Goal: Transaction & Acquisition: Purchase product/service

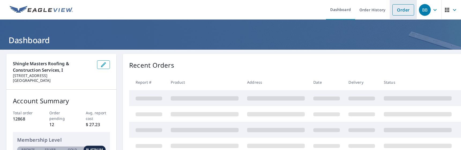
click at [403, 8] on link "Order" at bounding box center [403, 9] width 22 height 11
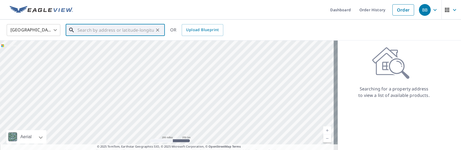
paste input "[STREET_ADDRESS]"
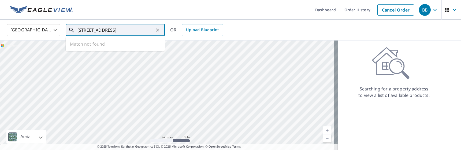
scroll to position [0, 6]
click at [126, 52] on p "[GEOGRAPHIC_DATA]" at bounding box center [118, 51] width 84 height 5
type input "[STREET_ADDRESS]"
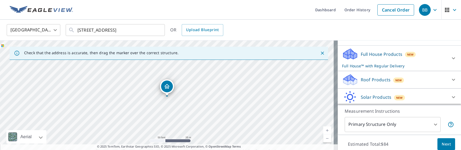
scroll to position [54, 0]
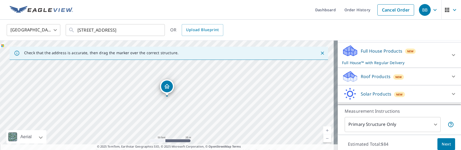
click at [371, 78] on p "Roof Products" at bounding box center [376, 76] width 30 height 6
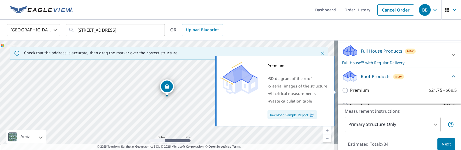
click at [369, 88] on label "Premium $21.75 - $69.5" at bounding box center [403, 90] width 107 height 7
click at [350, 88] on input "Premium $21.75 - $69.5" at bounding box center [346, 90] width 8 height 6
checkbox input "true"
checkbox input "false"
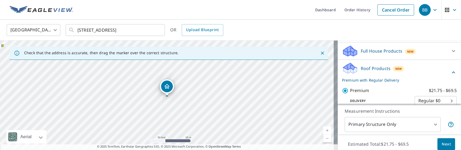
click at [379, 123] on body "BB BB Dashboard Order History Cancel Order BB [GEOGRAPHIC_DATA] [GEOGRAPHIC_DAT…" at bounding box center [230, 75] width 461 height 150
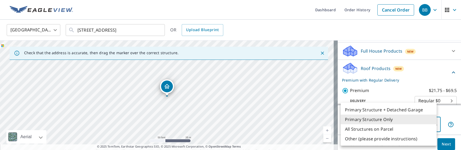
click at [379, 128] on li "All Structures on Parcel" at bounding box center [388, 129] width 96 height 10
type input "3"
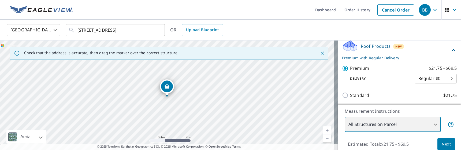
scroll to position [80, 0]
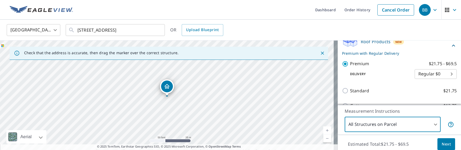
click at [443, 141] on span "Next" at bounding box center [445, 144] width 9 height 7
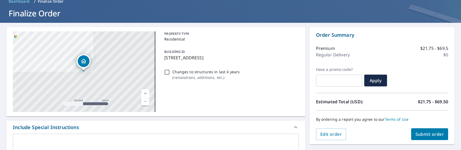
scroll to position [54, 0]
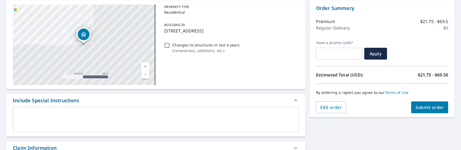
click at [166, 48] on div "Changes to structures in last 4 years ( renovations, additions, etc. )" at bounding box center [230, 47] width 136 height 14
checkbox input "true"
click at [167, 45] on input "Changes to structures in last 4 years ( renovations, additions, etc. )" at bounding box center [167, 45] width 6 height 6
checkbox input "true"
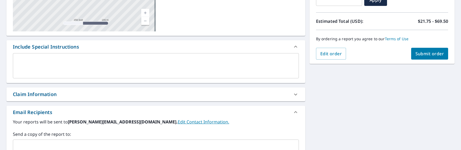
scroll to position [134, 0]
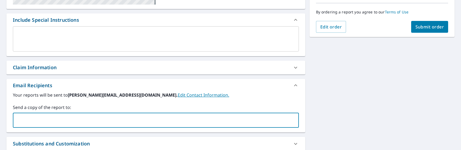
click at [207, 118] on input "text" at bounding box center [151, 120] width 273 height 10
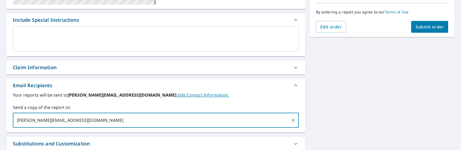
type input "[PERSON_NAME][EMAIL_ADDRESS][DOMAIN_NAME]"
click at [421, 27] on span "Submit order" at bounding box center [429, 27] width 29 height 6
checkbox input "true"
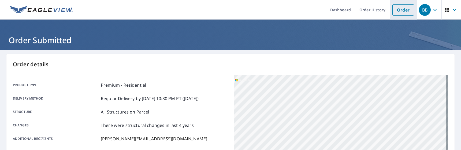
click at [397, 10] on link "Order" at bounding box center [403, 9] width 22 height 11
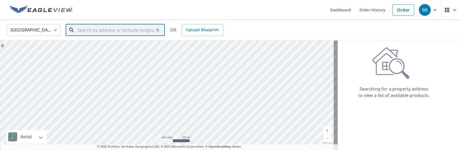
paste input "[STREET_ADDRESS]"
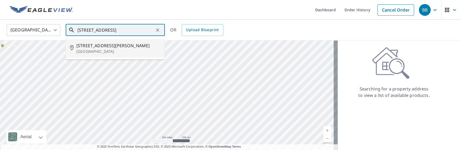
click at [113, 51] on p "[GEOGRAPHIC_DATA]" at bounding box center [118, 51] width 84 height 5
type input "[STREET_ADDRESS]"
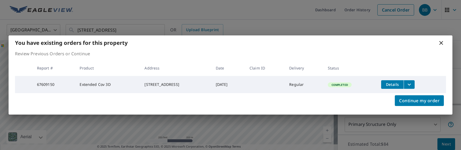
scroll to position [54, 0]
click at [437, 42] on div "You have existing orders for this property" at bounding box center [231, 42] width 444 height 15
click at [439, 42] on icon at bounding box center [441, 43] width 6 height 6
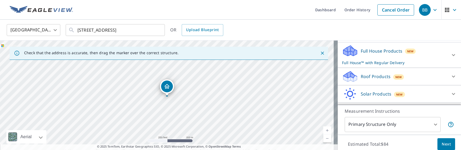
click at [430, 75] on div "Roof Products New" at bounding box center [394, 76] width 105 height 13
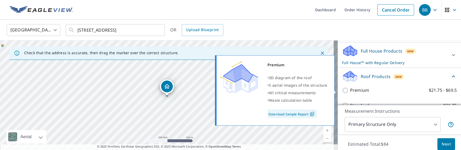
click at [379, 90] on label "Premium $21.75 - $69.5" at bounding box center [403, 90] width 107 height 7
click at [350, 90] on input "Premium $21.75 - $69.5" at bounding box center [346, 90] width 8 height 6
checkbox input "true"
checkbox input "false"
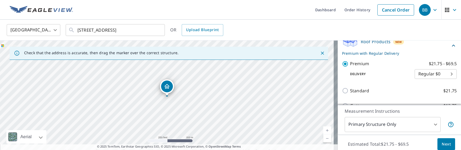
scroll to position [17, 0]
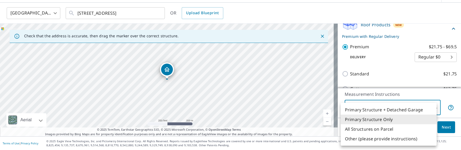
click at [410, 109] on body "BB BB Dashboard Order History Cancel Order BB [GEOGRAPHIC_DATA] [GEOGRAPHIC_DAT…" at bounding box center [230, 75] width 461 height 150
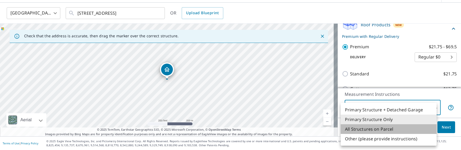
click at [402, 128] on li "All Structures on Parcel" at bounding box center [388, 129] width 96 height 10
type input "3"
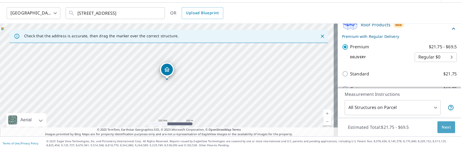
click at [443, 124] on span "Next" at bounding box center [445, 127] width 9 height 7
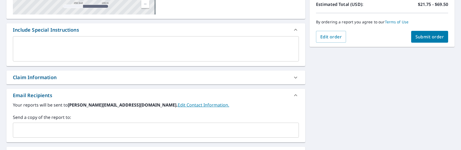
scroll to position [151, 0]
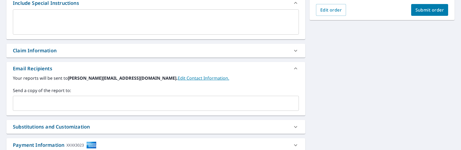
click at [186, 104] on input "text" at bounding box center [151, 103] width 273 height 10
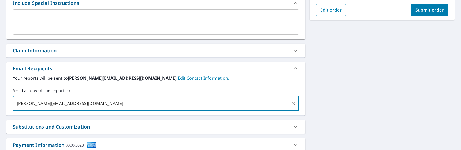
type input "[PERSON_NAME][EMAIL_ADDRESS][DOMAIN_NAME]"
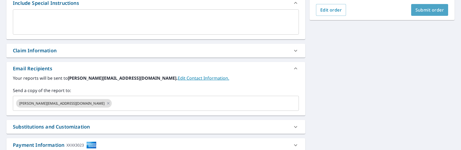
click at [437, 9] on span "Submit order" at bounding box center [429, 10] width 29 height 6
checkbox input "true"
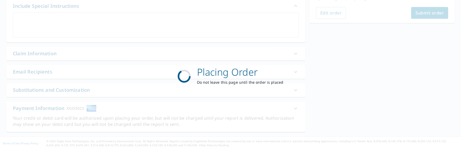
scroll to position [148, 0]
